Goal: Check status: Check status

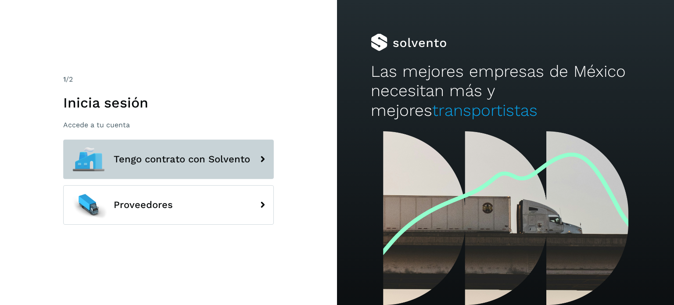
click at [202, 155] on span "Tengo contrato con Solvento" at bounding box center [182, 159] width 136 height 11
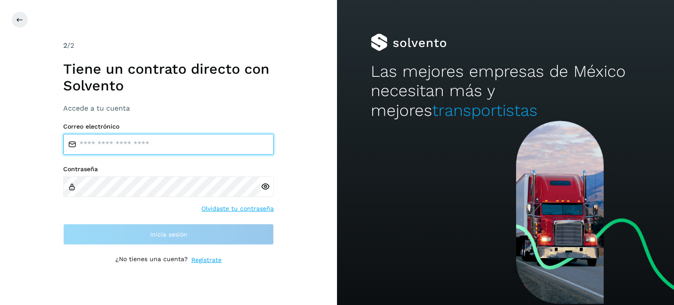
click at [158, 151] on input "email" at bounding box center [168, 144] width 211 height 21
type input "**********"
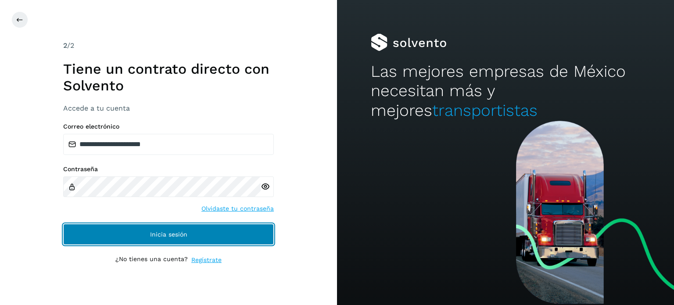
click at [155, 234] on span "Inicia sesión" at bounding box center [168, 234] width 37 height 6
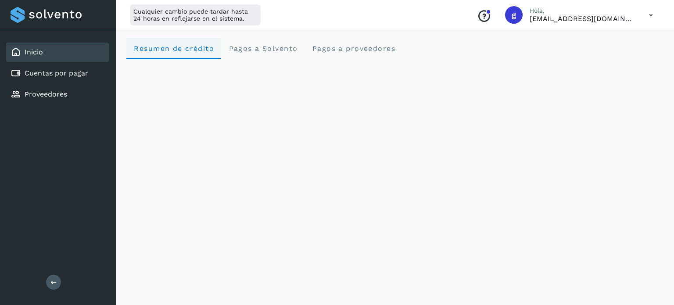
click at [182, 49] on span "Resumen de crédito" at bounding box center [173, 48] width 81 height 8
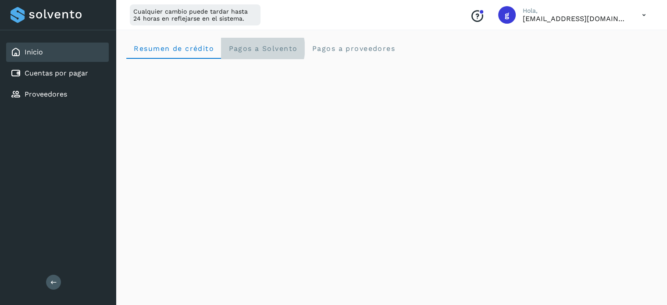
click at [274, 50] on span "Pagos a Solvento" at bounding box center [262, 48] width 69 height 8
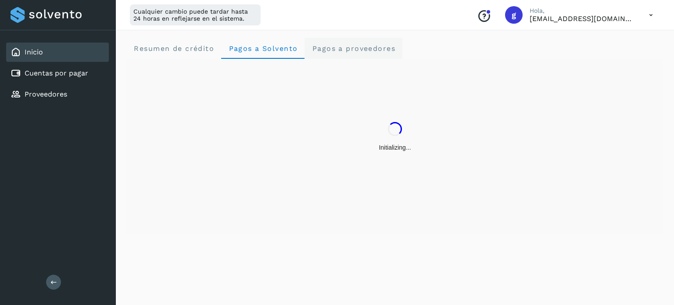
click at [341, 47] on span "Pagos a proveedores" at bounding box center [354, 48] width 84 height 8
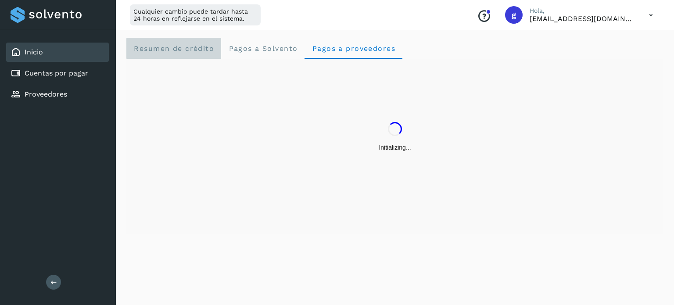
click at [187, 41] on crédito "Resumen de crédito" at bounding box center [173, 48] width 95 height 21
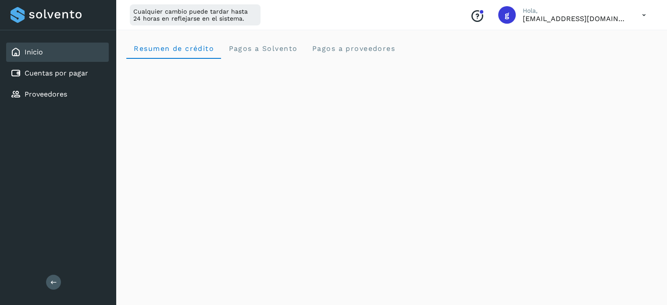
click at [646, 21] on icon at bounding box center [644, 15] width 18 height 18
click at [597, 52] on div "Cerrar sesión" at bounding box center [600, 56] width 104 height 17
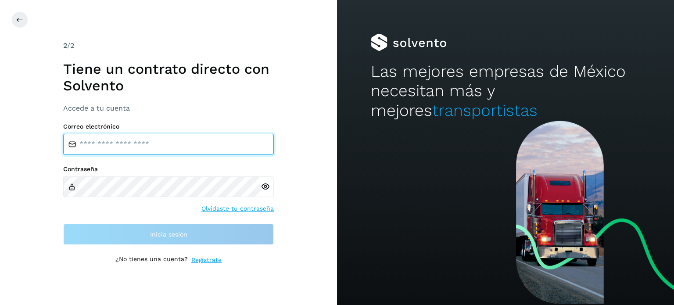
click at [151, 144] on input "email" at bounding box center [168, 144] width 211 height 21
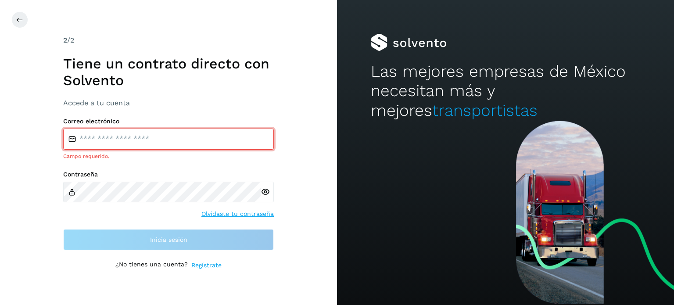
type input "**********"
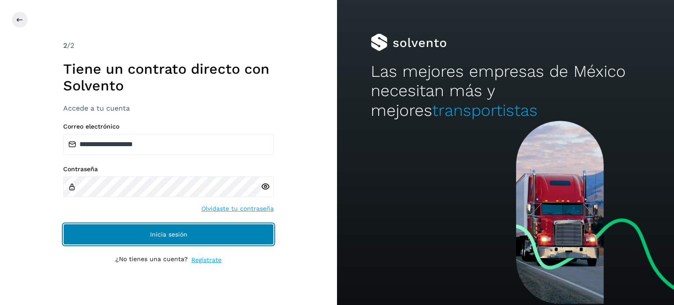
click at [176, 236] on span "Inicia sesión" at bounding box center [168, 234] width 37 height 6
